Goal: Task Accomplishment & Management: Use online tool/utility

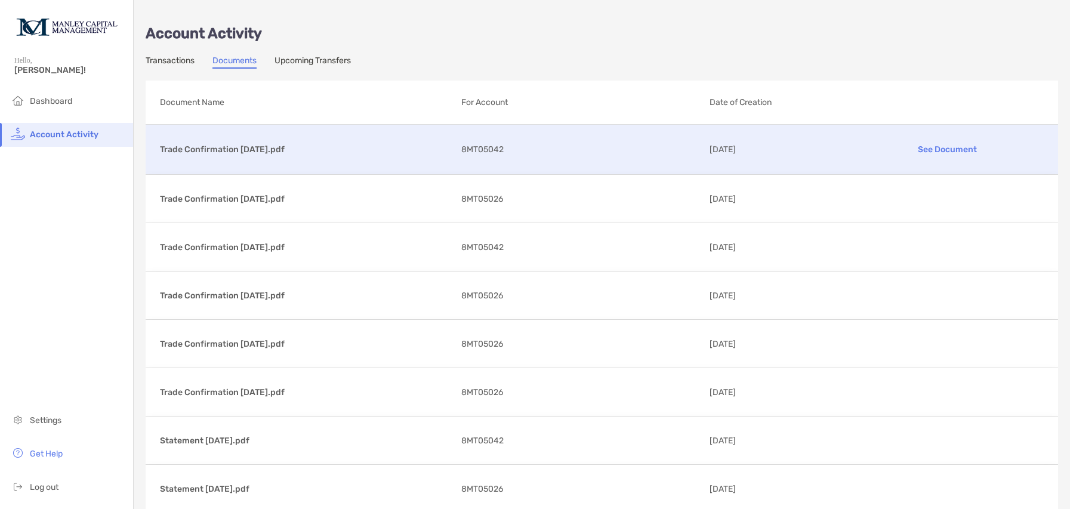
click at [257, 156] on div "Trade Confirmation [DATE].pdf See Document 8MT05042 [DATE]" at bounding box center [602, 150] width 913 height 50
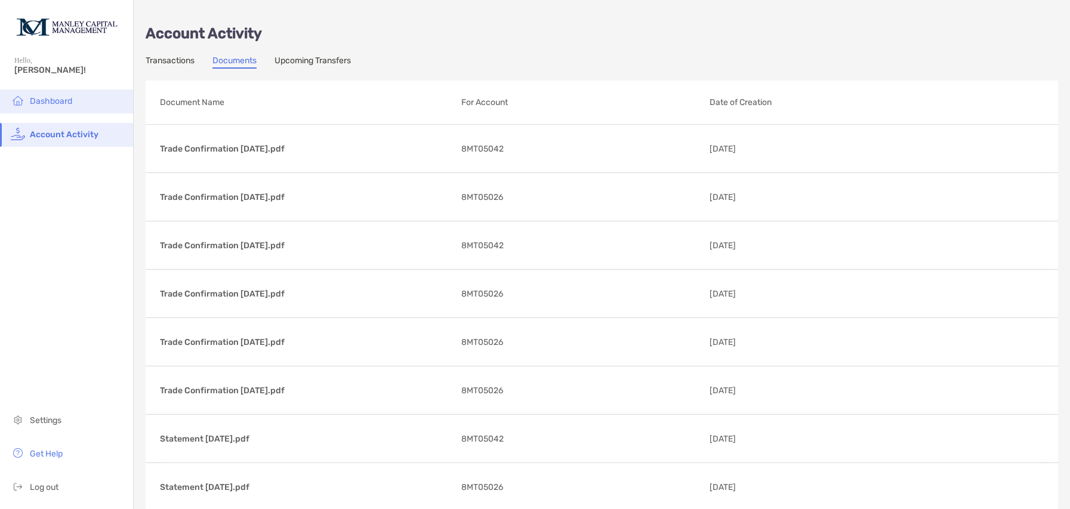
click at [79, 104] on li "Dashboard" at bounding box center [66, 102] width 133 height 24
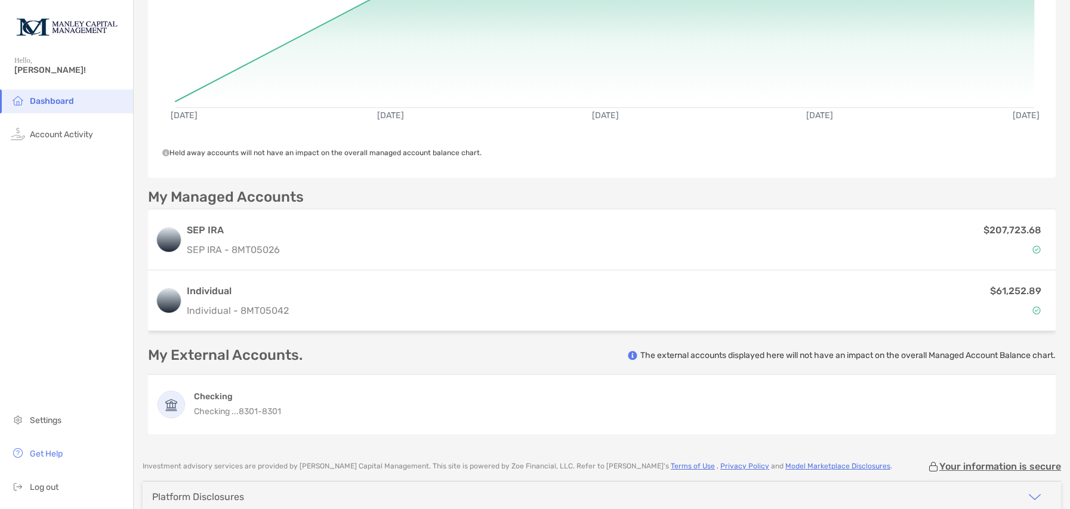
scroll to position [170, 0]
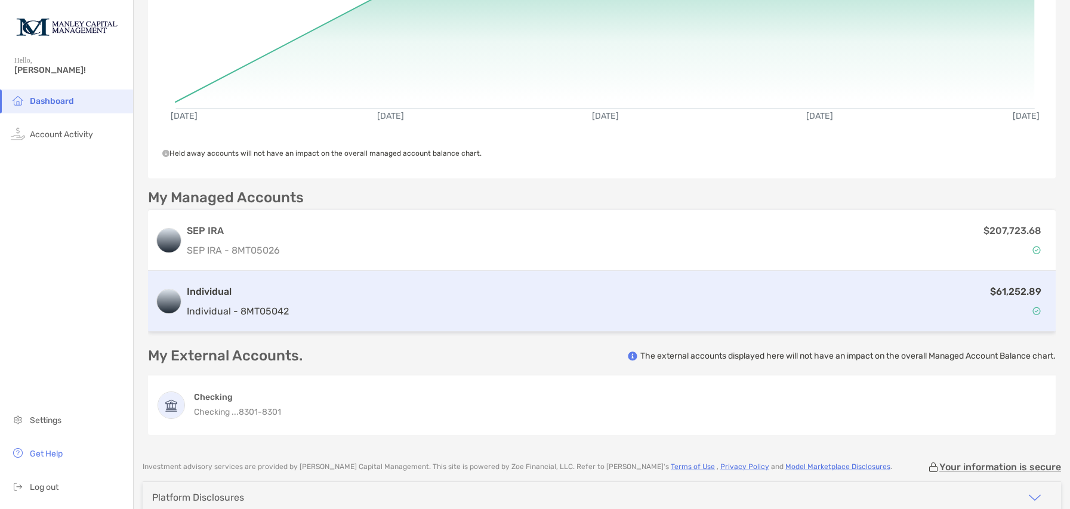
click at [285, 294] on h3 "Individual" at bounding box center [238, 292] width 102 height 14
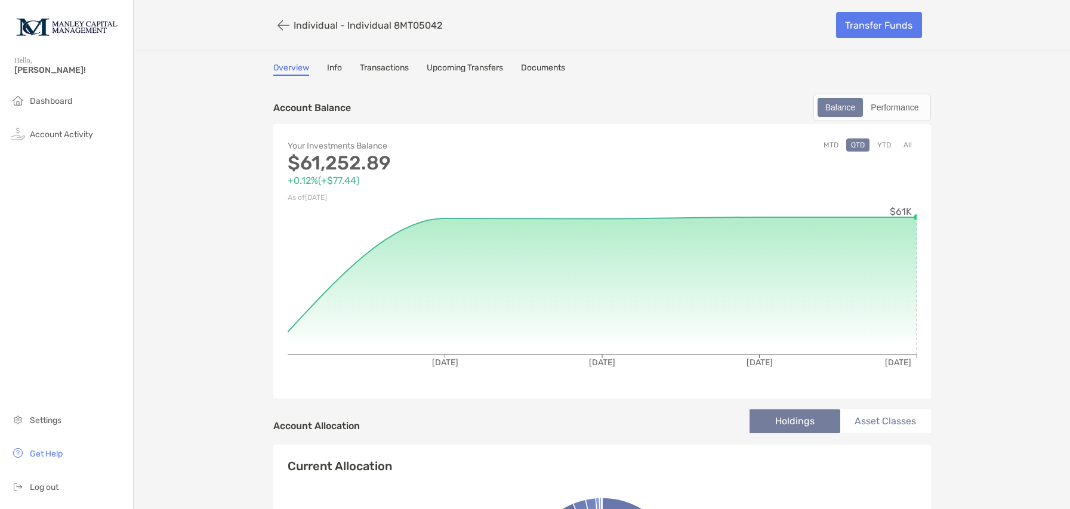
click at [907, 146] on button "All" at bounding box center [908, 144] width 18 height 13
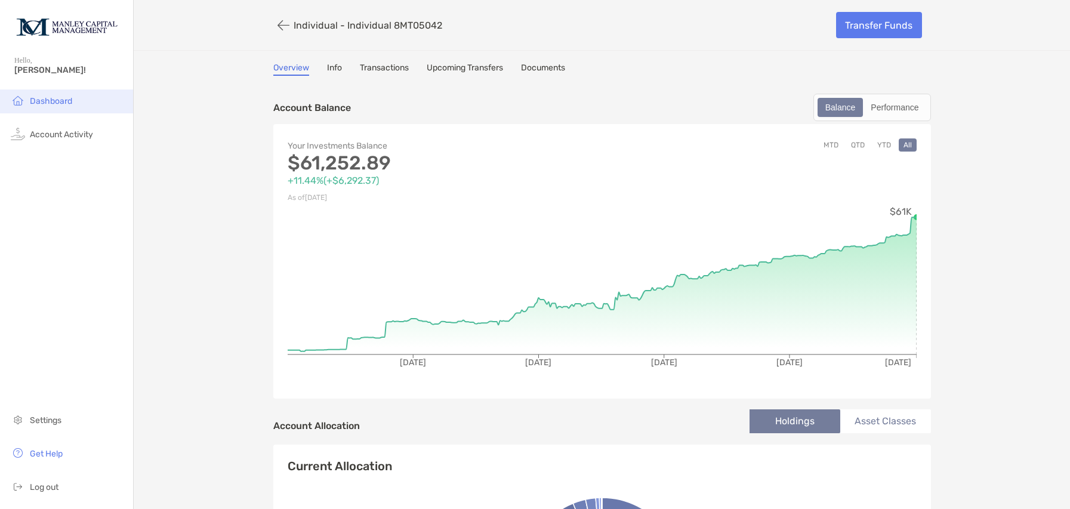
click at [75, 100] on li "Dashboard" at bounding box center [66, 102] width 133 height 24
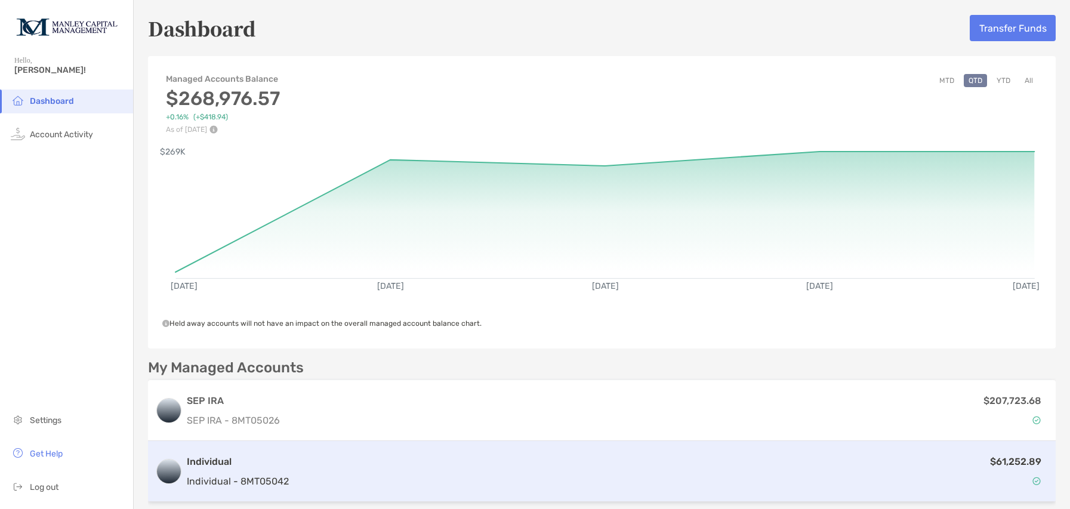
click at [401, 467] on div "$61,252.89" at bounding box center [671, 471] width 755 height 35
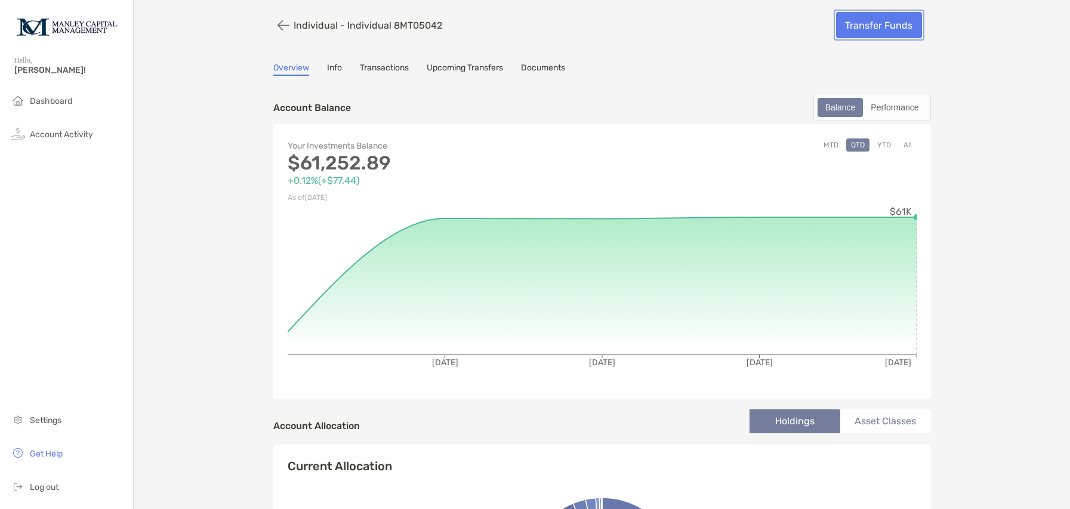
click at [864, 30] on link "Transfer Funds" at bounding box center [879, 25] width 86 height 26
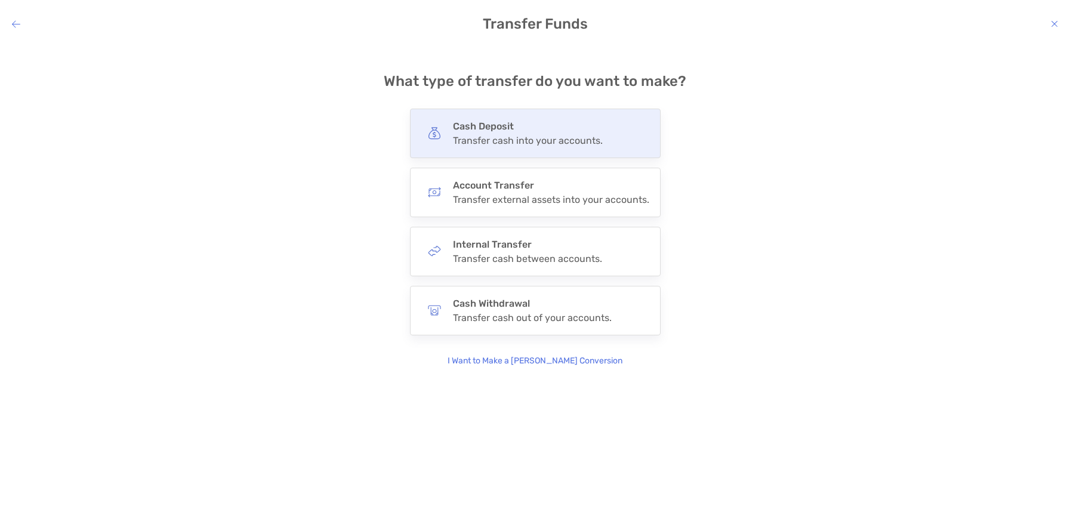
click at [509, 132] on div "Cash Deposit Transfer cash into your accounts." at bounding box center [528, 134] width 150 height 26
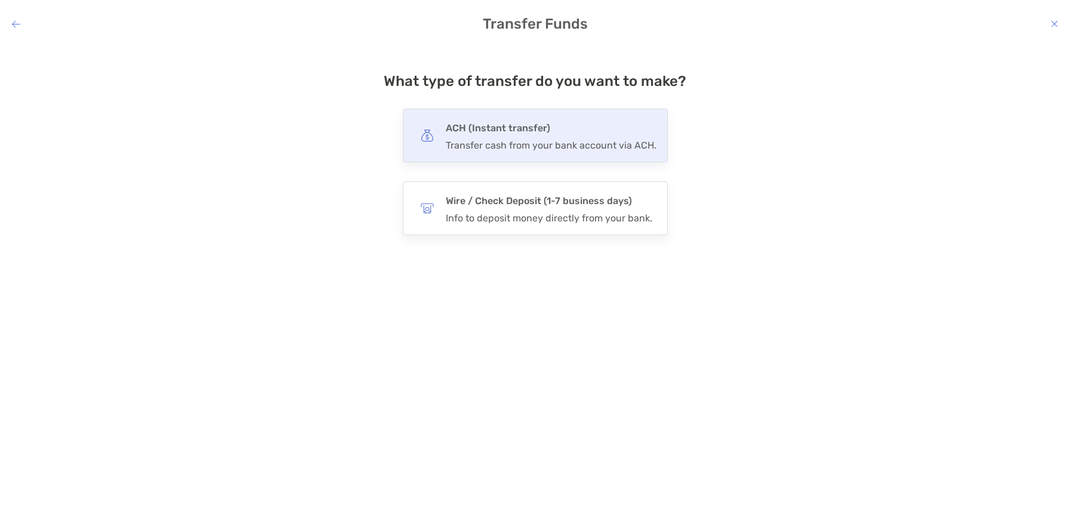
click at [510, 133] on h4 "ACH (Instant transfer)" at bounding box center [551, 128] width 211 height 17
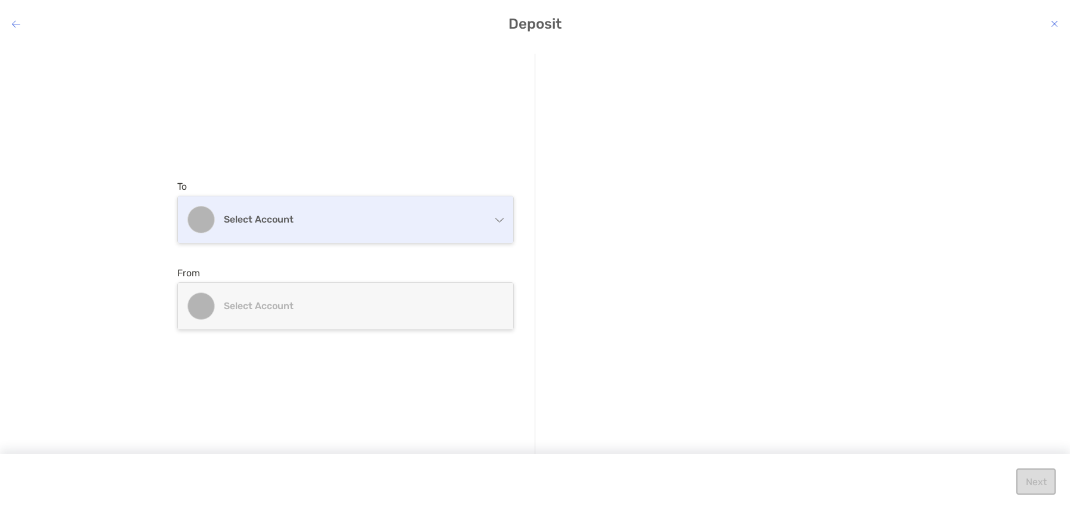
click at [498, 225] on div "Select account" at bounding box center [345, 219] width 335 height 47
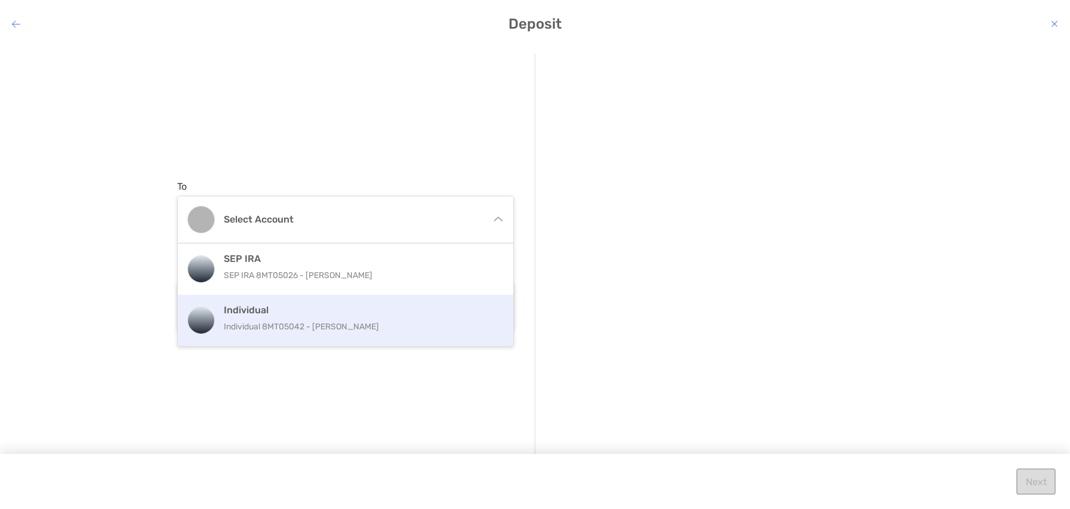
click at [293, 322] on p "Individual 8MT05042 - [PERSON_NAME]" at bounding box center [358, 326] width 269 height 15
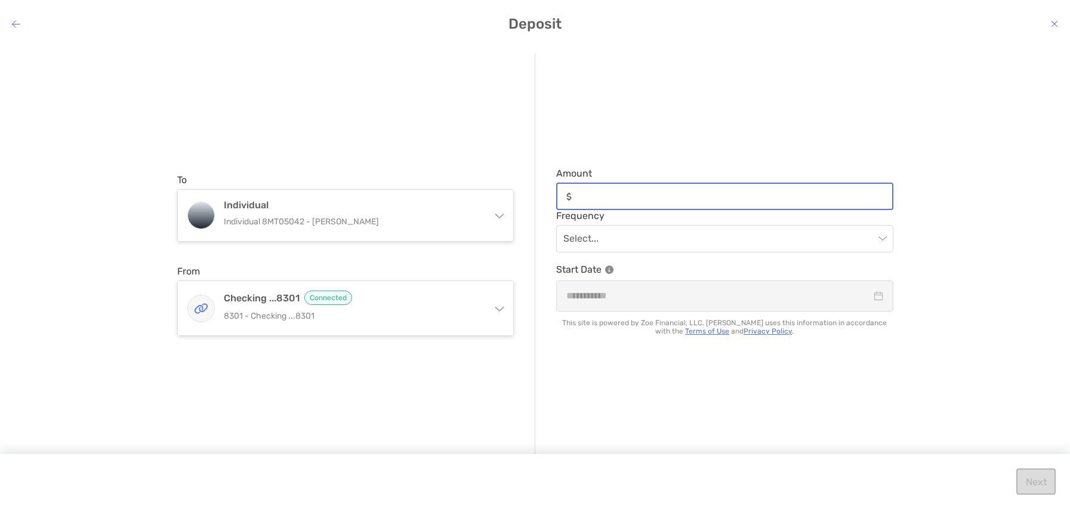
click at [620, 194] on input "Amount" at bounding box center [735, 197] width 316 height 10
type input "*****"
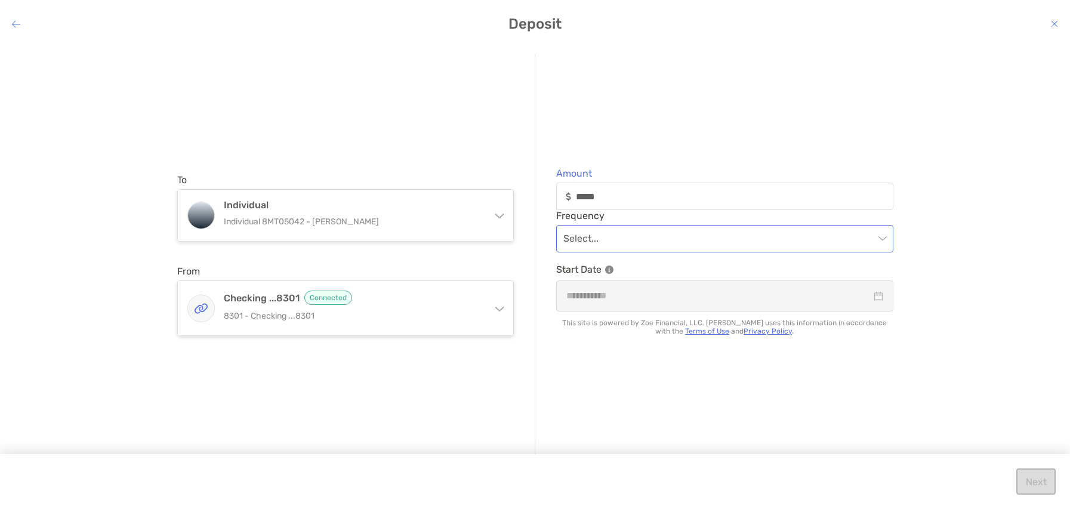
click at [710, 247] on input "modal" at bounding box center [719, 239] width 311 height 26
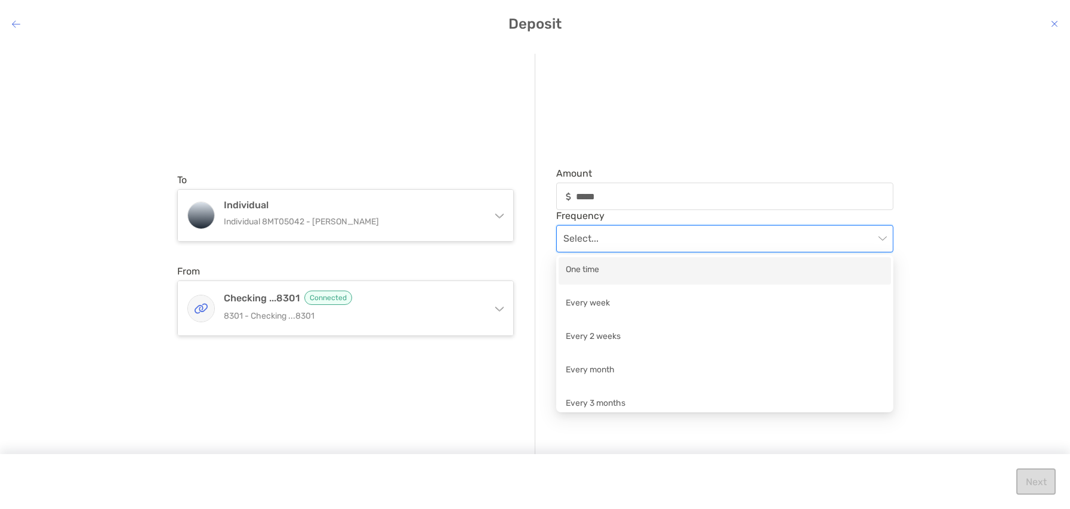
click at [680, 278] on div "One time" at bounding box center [725, 270] width 318 height 15
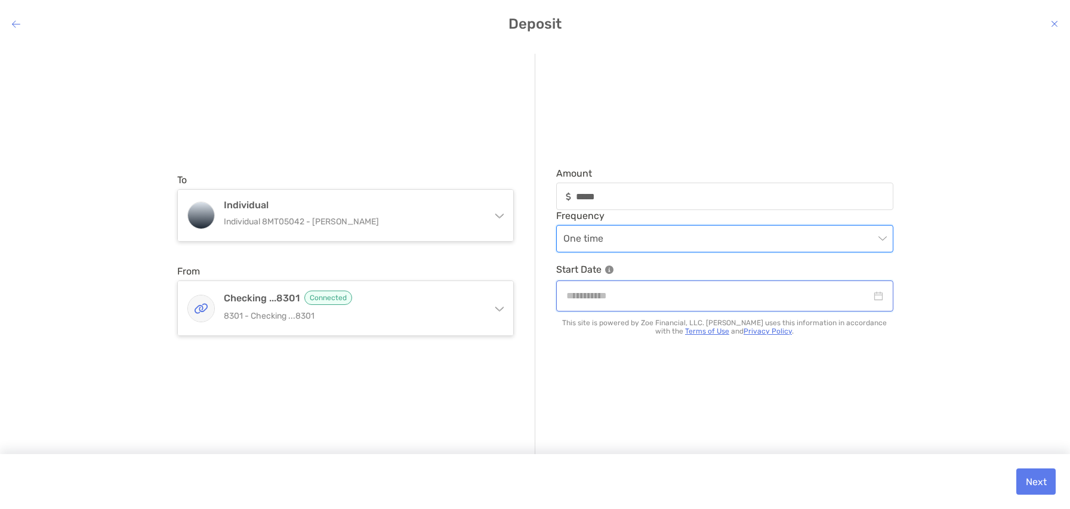
click at [667, 294] on input "modal" at bounding box center [719, 295] width 305 height 15
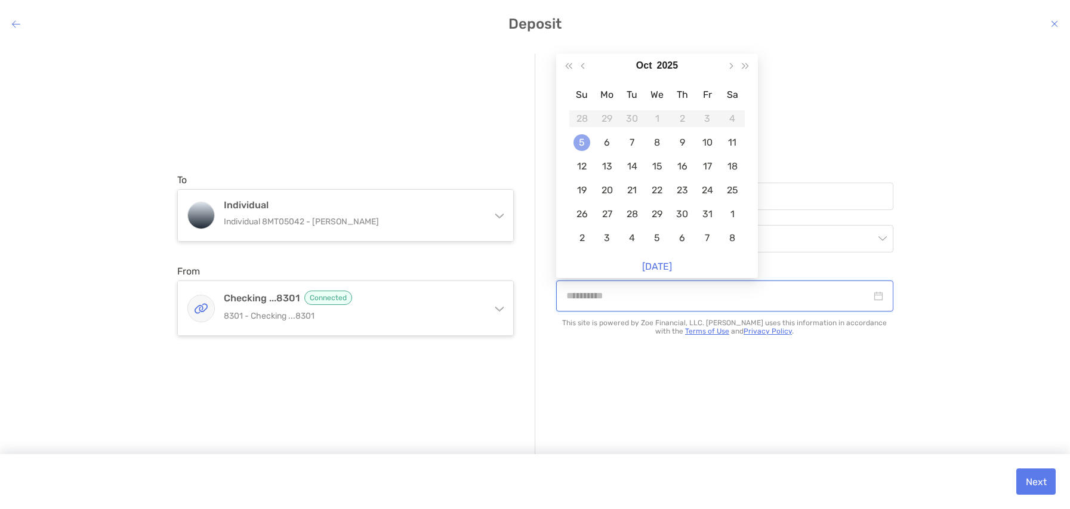
type input "**********"
click at [586, 143] on div "5" at bounding box center [582, 142] width 17 height 17
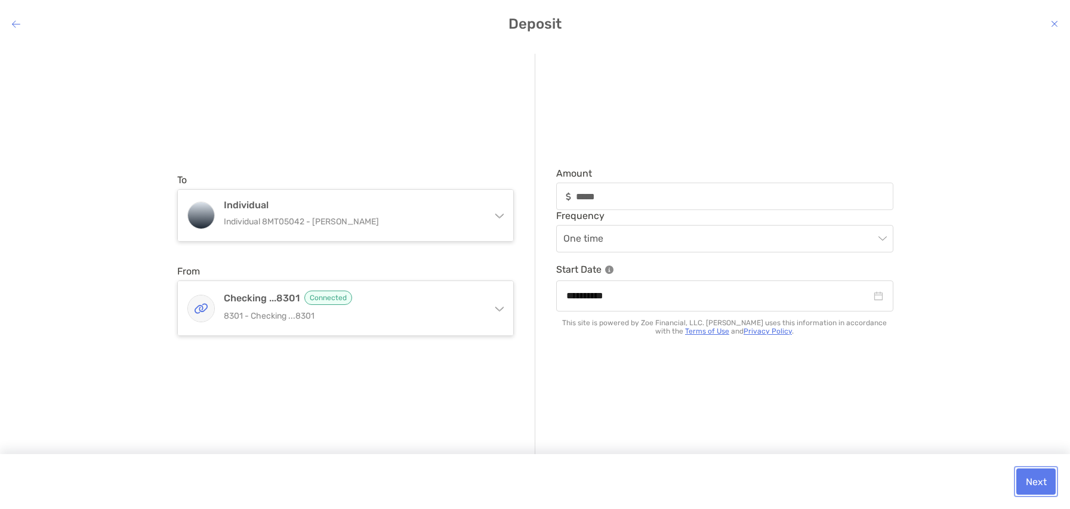
click at [1038, 485] on button "Next" at bounding box center [1036, 482] width 39 height 26
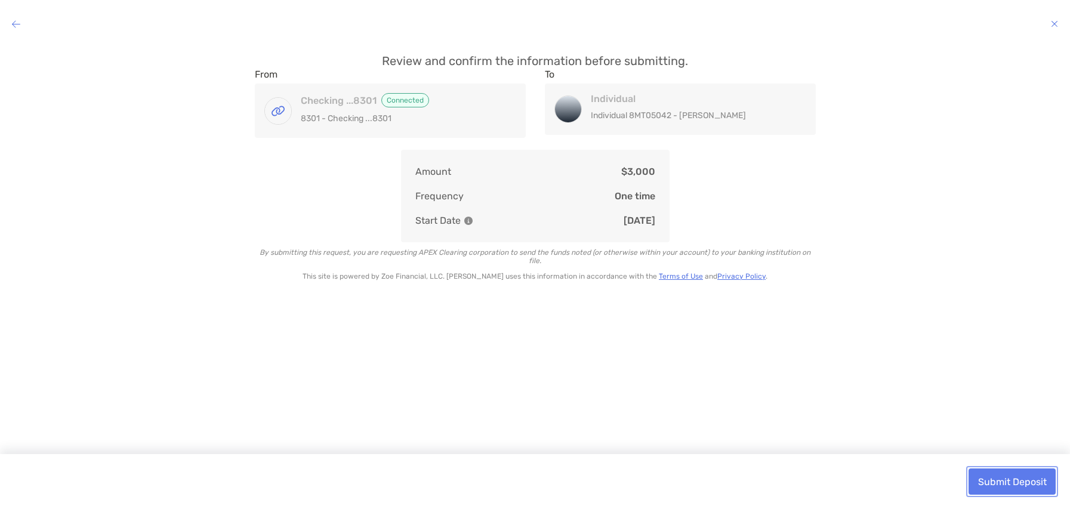
click at [1019, 486] on button "Submit Deposit" at bounding box center [1012, 482] width 87 height 26
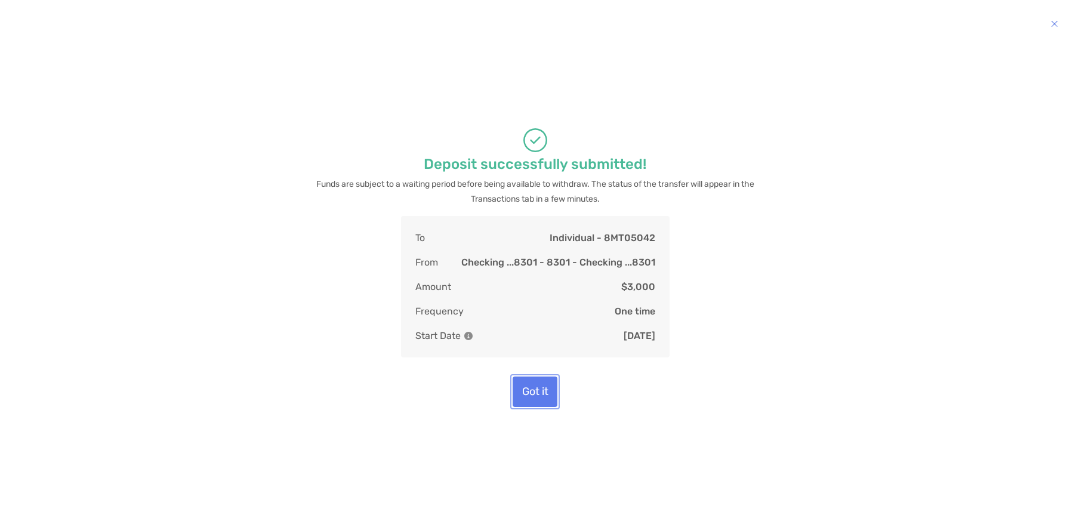
click at [542, 394] on button "Got it" at bounding box center [535, 392] width 45 height 30
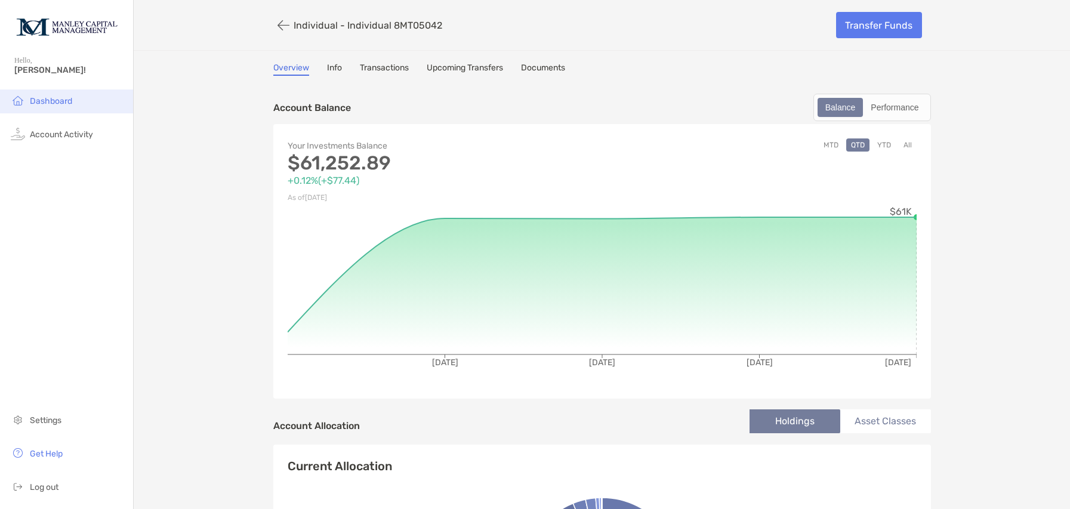
click at [96, 97] on li "Dashboard" at bounding box center [66, 102] width 133 height 24
